Goal: Task Accomplishment & Management: Manage account settings

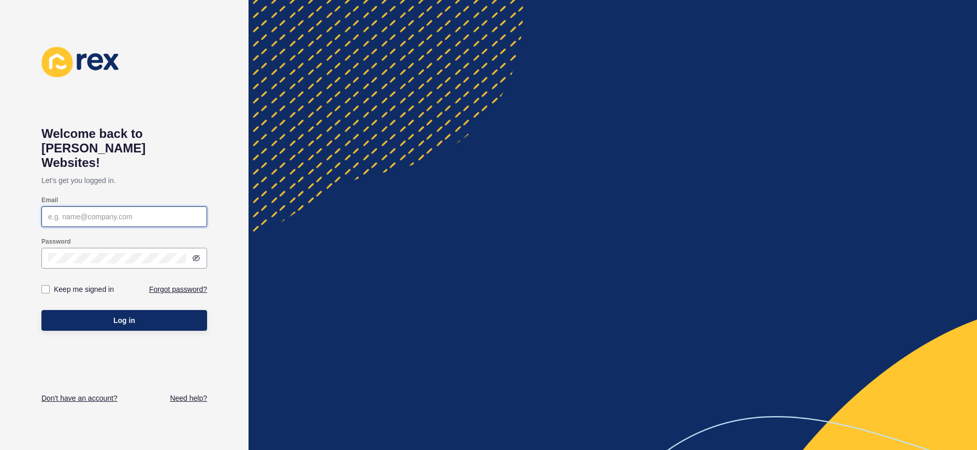
click at [120, 211] on input "Email" at bounding box center [124, 216] width 152 height 10
type input "[PERSON_NAME][EMAIL_ADDRESS][PERSON_NAME][DOMAIN_NAME]"
click at [185, 284] on link "Forgot password?" at bounding box center [178, 289] width 58 height 10
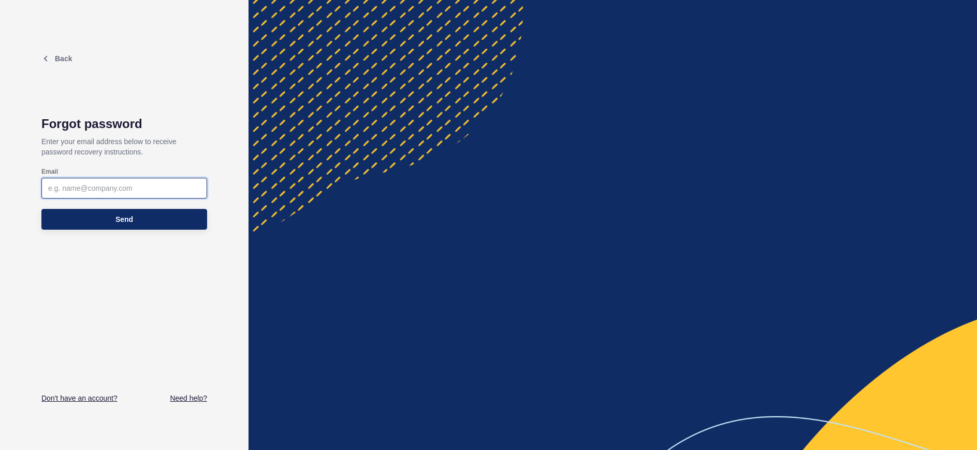
click at [108, 188] on input "Email" at bounding box center [124, 188] width 152 height 10
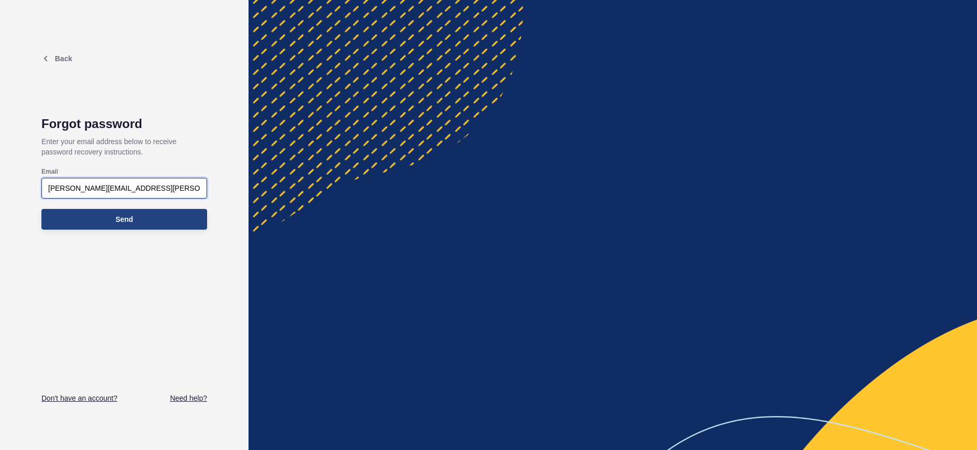
type input "[PERSON_NAME][EMAIL_ADDRESS][PERSON_NAME][DOMAIN_NAME]"
click at [125, 219] on span "Send" at bounding box center [125, 219] width 18 height 10
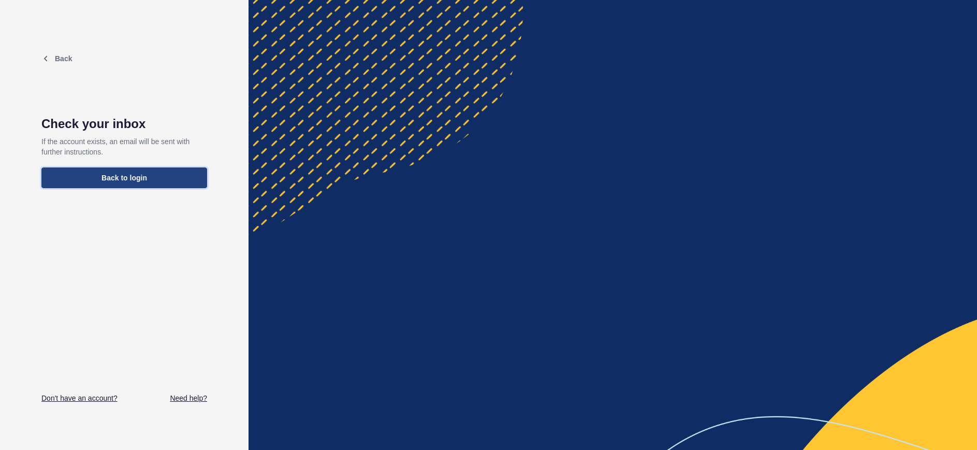
click at [129, 179] on span "Back to login" at bounding box center [125, 177] width 46 height 10
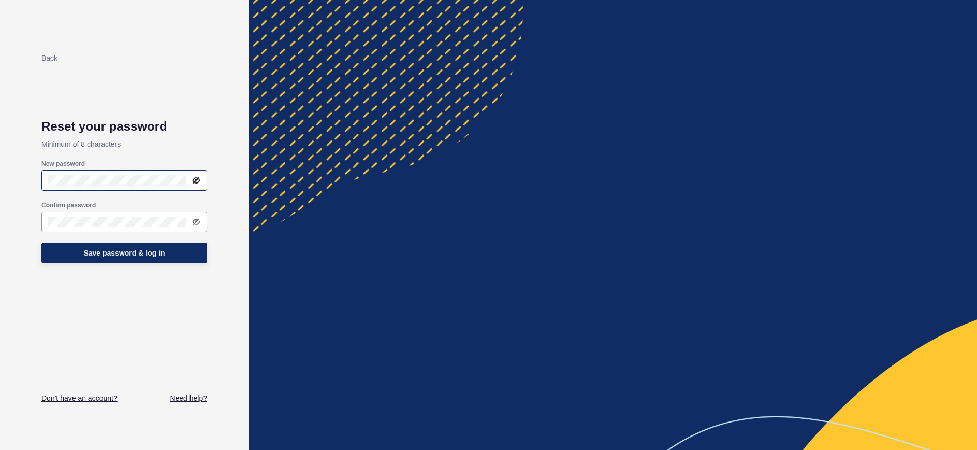
click at [194, 182] on icon at bounding box center [197, 180] width 6 height 5
click at [199, 180] on icon at bounding box center [196, 180] width 7 height 5
click at [195, 222] on icon at bounding box center [197, 221] width 6 height 5
click at [197, 221] on icon at bounding box center [196, 222] width 8 height 8
click at [129, 256] on span "Save password & log in" at bounding box center [123, 253] width 81 height 10
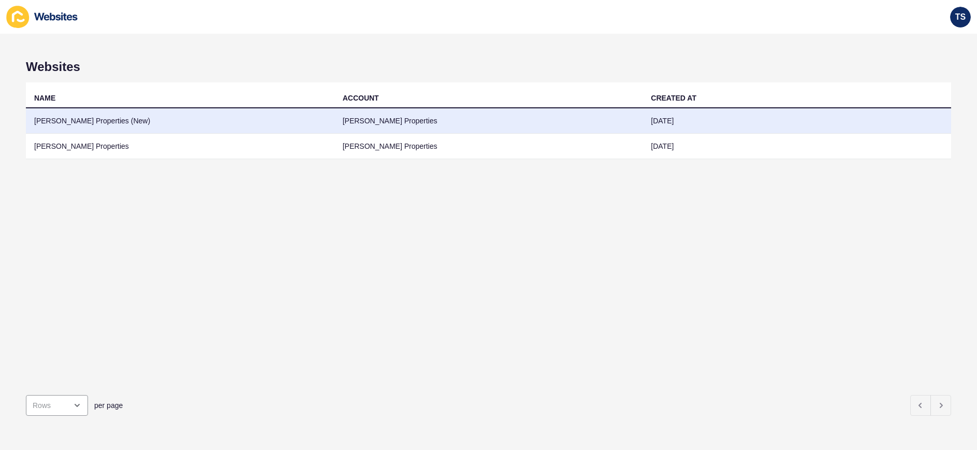
click at [85, 125] on td "Novak Properties (New)" at bounding box center [180, 120] width 309 height 25
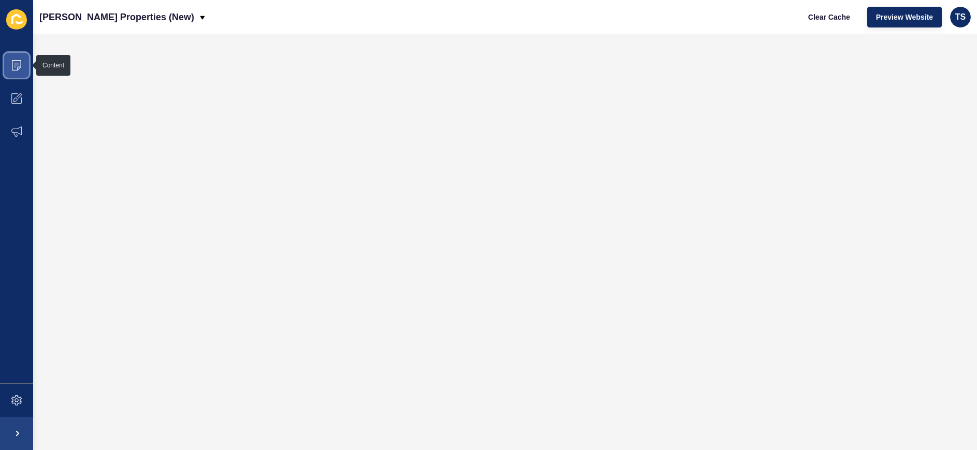
click at [13, 64] on icon at bounding box center [16, 65] width 10 height 10
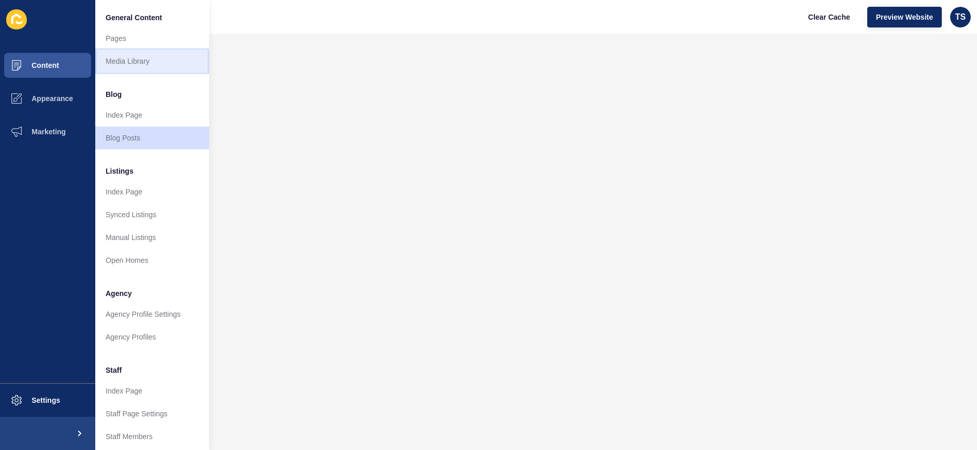
click at [152, 60] on link "Media Library" at bounding box center [152, 61] width 114 height 23
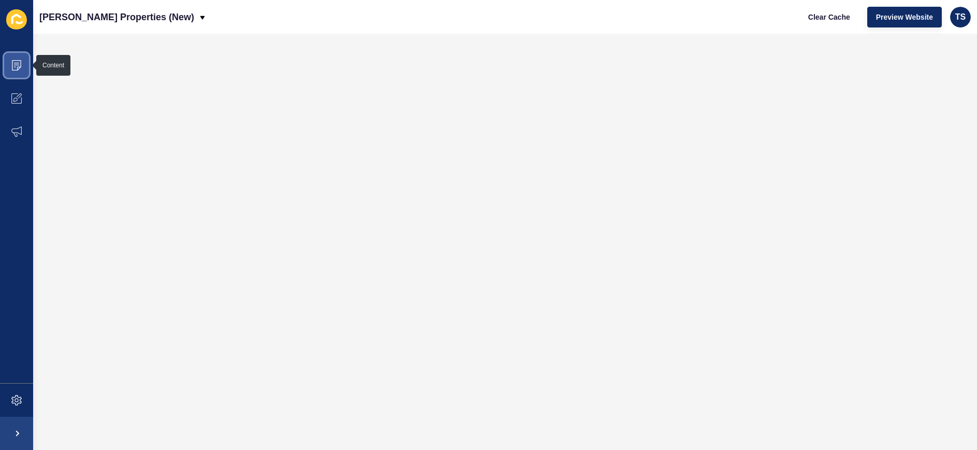
click at [18, 68] on icon at bounding box center [16, 65] width 10 height 10
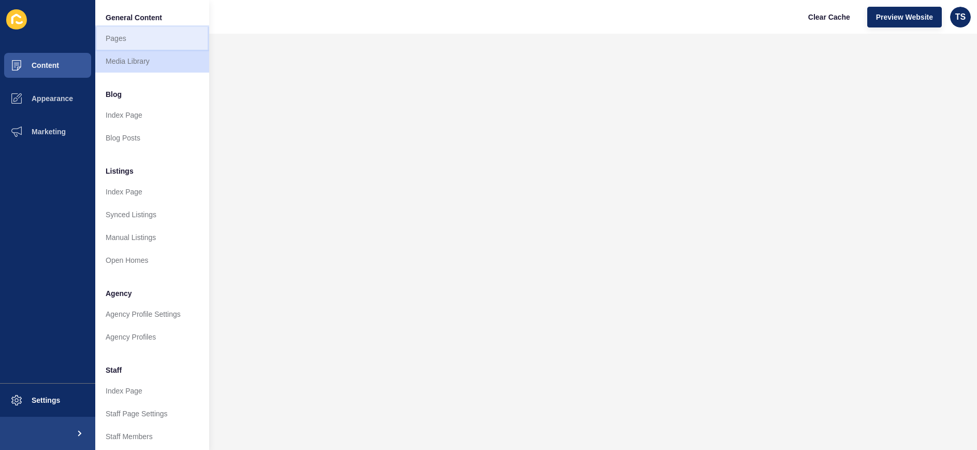
click at [124, 47] on link "Pages" at bounding box center [152, 38] width 114 height 23
